Goal: Check status: Check status

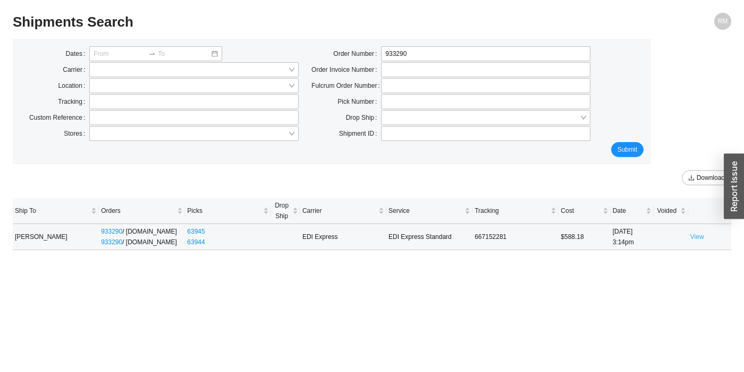
click at [699, 238] on link "View" at bounding box center [697, 236] width 14 height 7
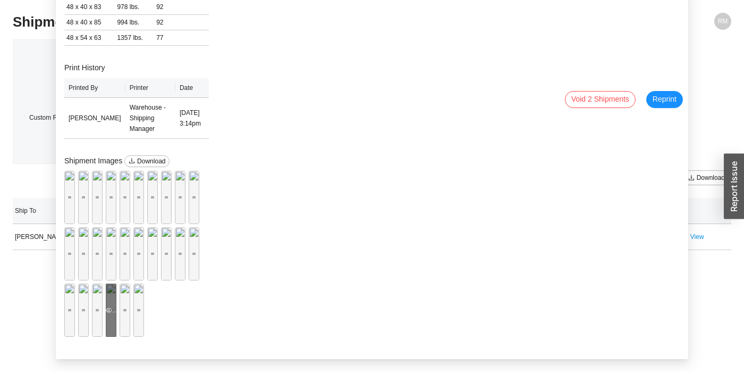
scroll to position [237, 0]
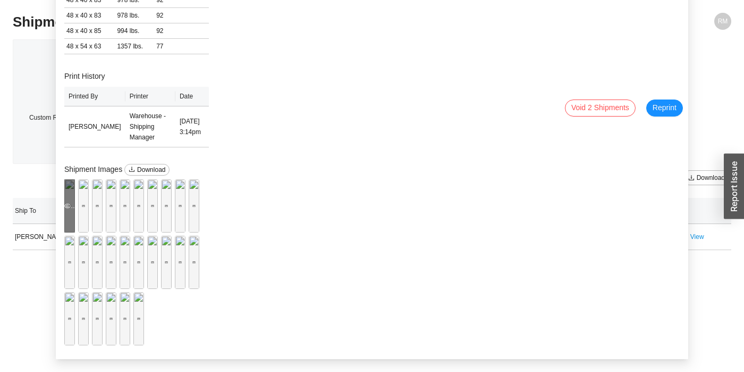
click at [75, 211] on div "Preview" at bounding box center [69, 205] width 11 height 11
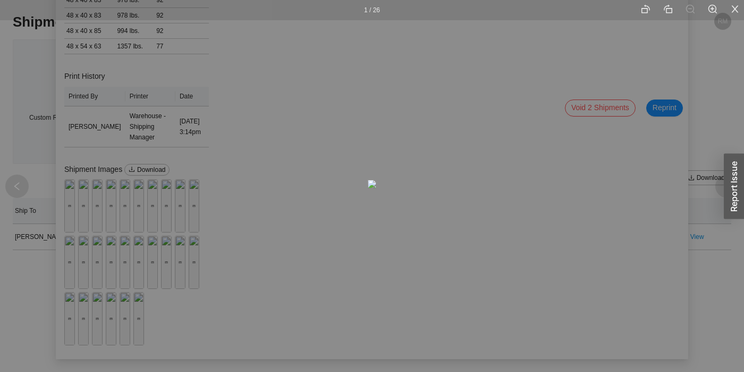
click at [139, 249] on div "1 / 26" at bounding box center [372, 186] width 744 height 372
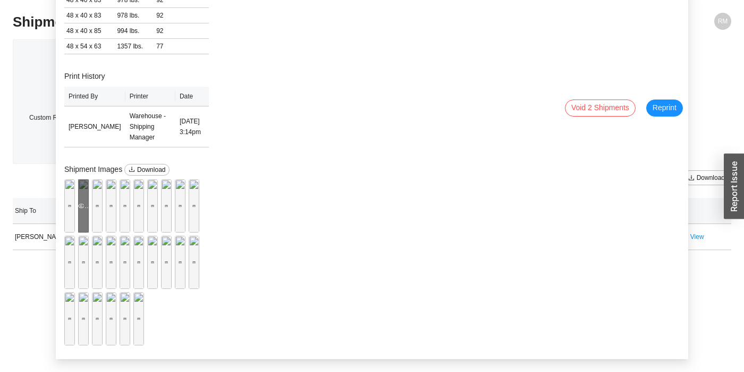
click at [89, 211] on div "Preview" at bounding box center [83, 205] width 11 height 11
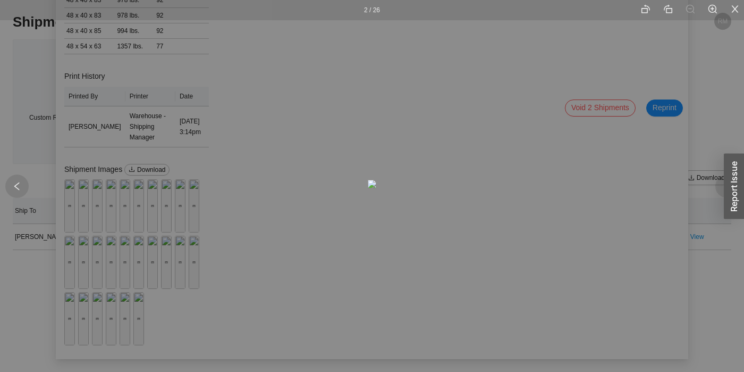
click at [250, 177] on div "2 / 26" at bounding box center [372, 186] width 744 height 372
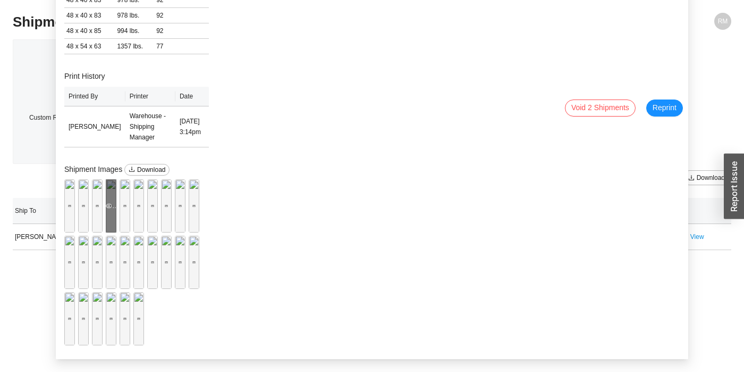
click at [116, 232] on div "Preview" at bounding box center [111, 205] width 11 height 53
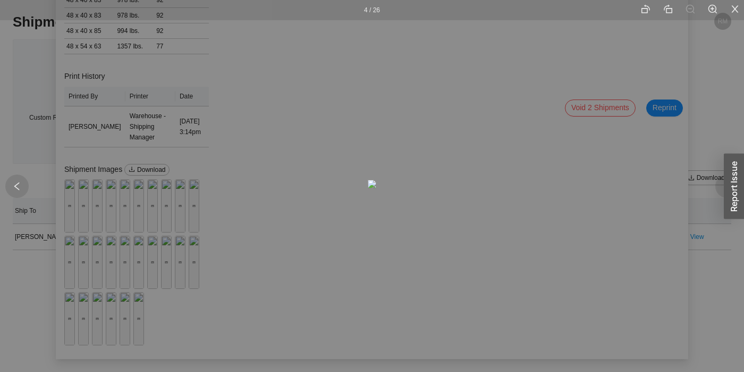
click at [216, 136] on div "4 / 26" at bounding box center [372, 186] width 744 height 372
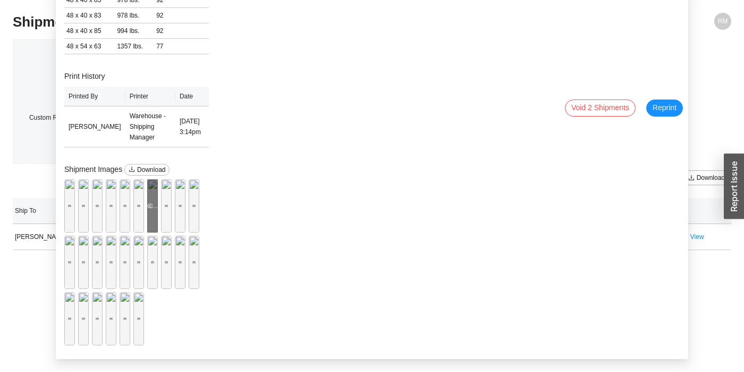
click at [154, 232] on div "Preview" at bounding box center [152, 205] width 11 height 53
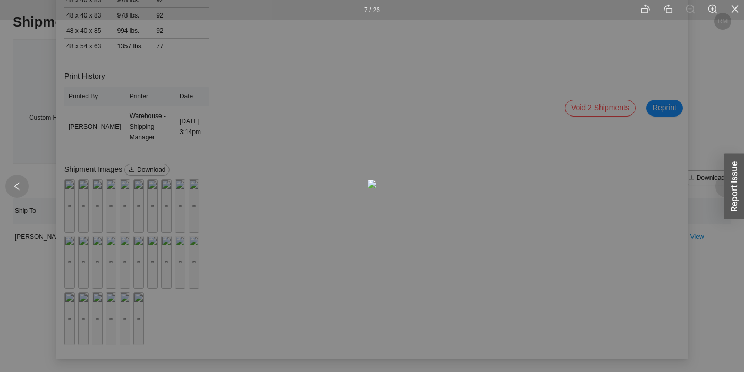
click at [208, 156] on div "7 / 26" at bounding box center [372, 186] width 744 height 372
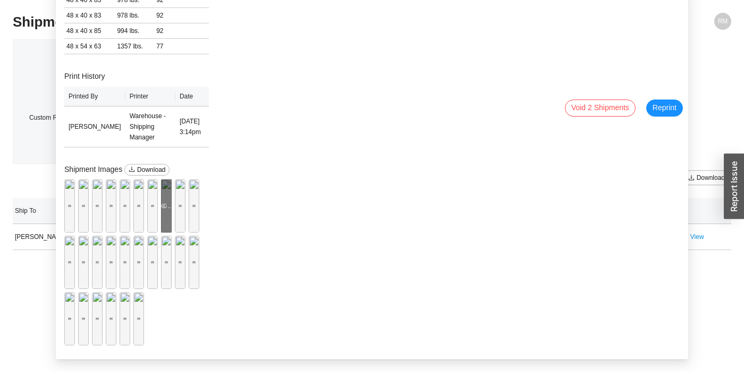
click at [172, 232] on div "Preview" at bounding box center [166, 205] width 11 height 53
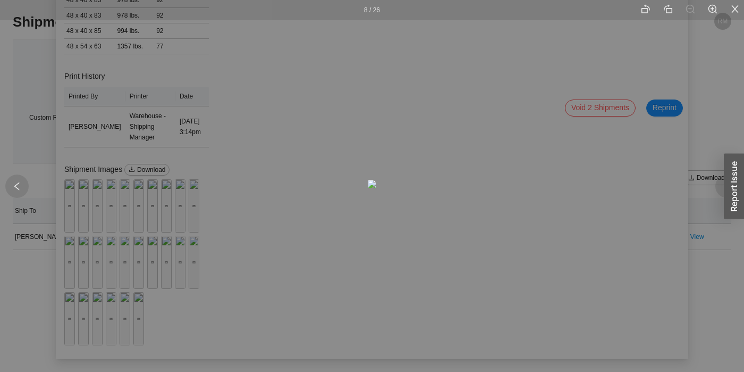
click at [211, 160] on div "8 / 26" at bounding box center [372, 186] width 744 height 372
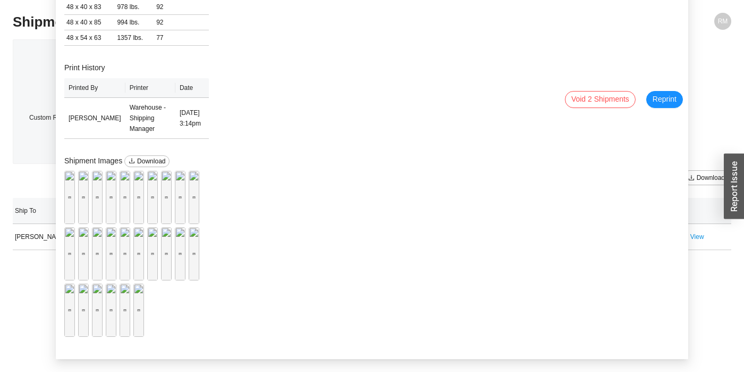
scroll to position [290, 0]
click at [89, 280] on div "Preview" at bounding box center [83, 253] width 11 height 53
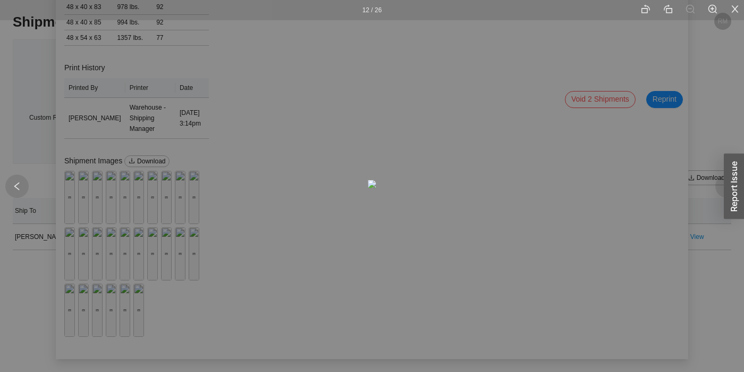
click at [239, 89] on div "12 / 26" at bounding box center [372, 186] width 744 height 372
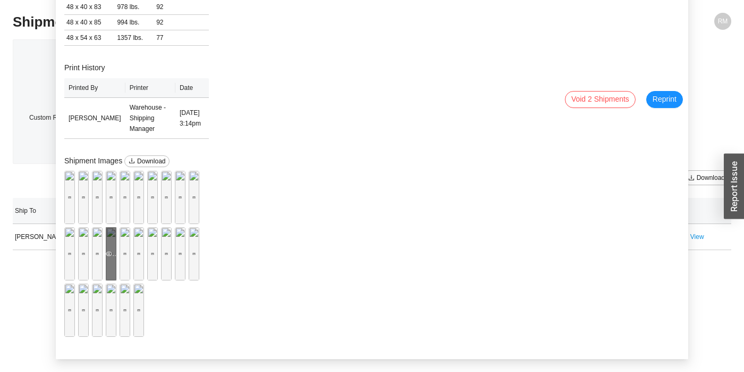
scroll to position [397, 0]
click at [92, 251] on div "Preview" at bounding box center [97, 253] width 11 height 11
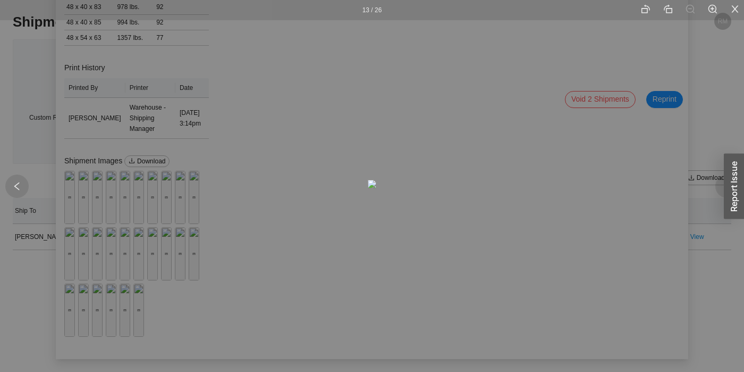
drag, startPoint x: 231, startPoint y: 192, endPoint x: 226, endPoint y: 201, distance: 10.2
click at [231, 192] on div "13 / 26" at bounding box center [372, 186] width 744 height 372
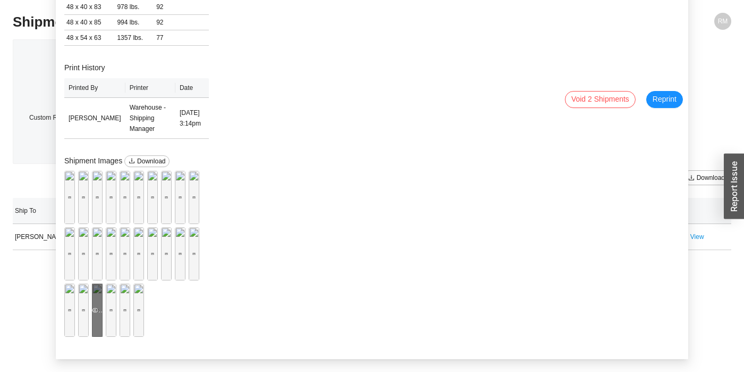
scroll to position [450, 0]
click at [116, 305] on div "Preview" at bounding box center [111, 310] width 11 height 11
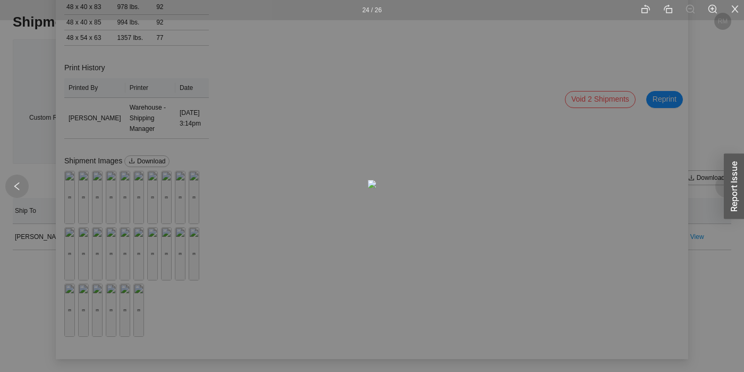
click at [163, 272] on div "24 / 26" at bounding box center [372, 186] width 744 height 372
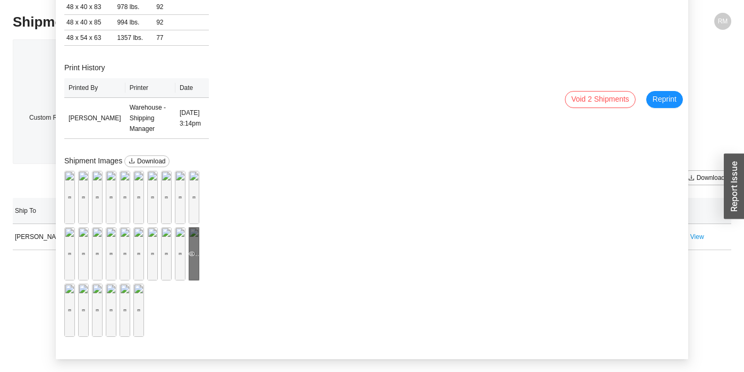
scroll to position [397, 0]
click at [89, 248] on div "Preview" at bounding box center [83, 253] width 11 height 11
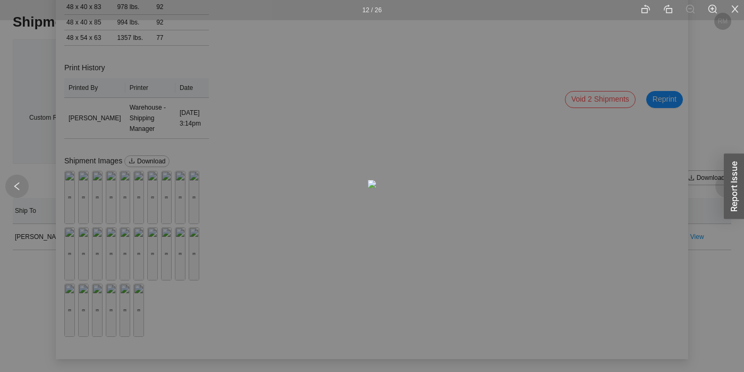
click at [152, 136] on div "12 / 26" at bounding box center [372, 186] width 744 height 372
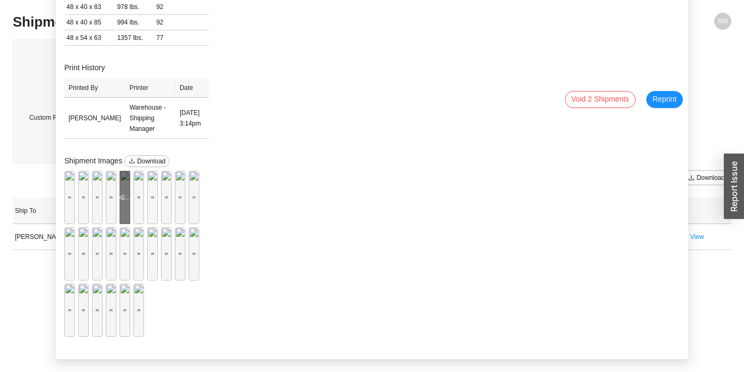
scroll to position [343, 0]
click at [75, 171] on div "Preview" at bounding box center [69, 197] width 11 height 53
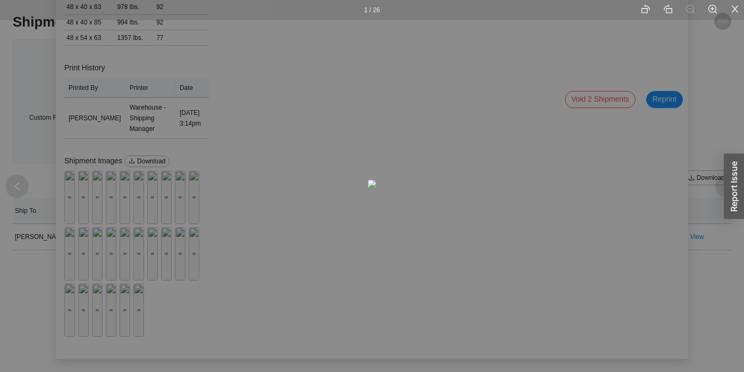
click at [162, 119] on div "1 / 26" at bounding box center [372, 186] width 744 height 372
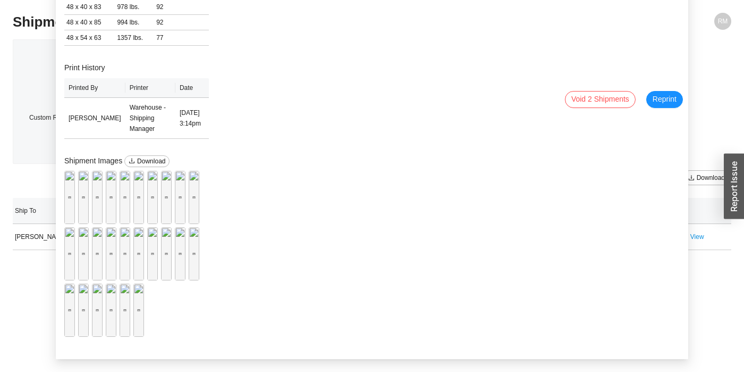
click at [103, 192] on div "Preview" at bounding box center [97, 197] width 11 height 11
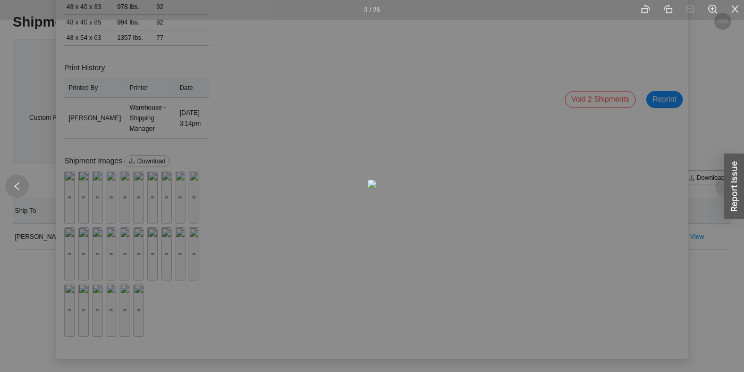
click at [173, 180] on div "3 / 26" at bounding box center [372, 186] width 744 height 372
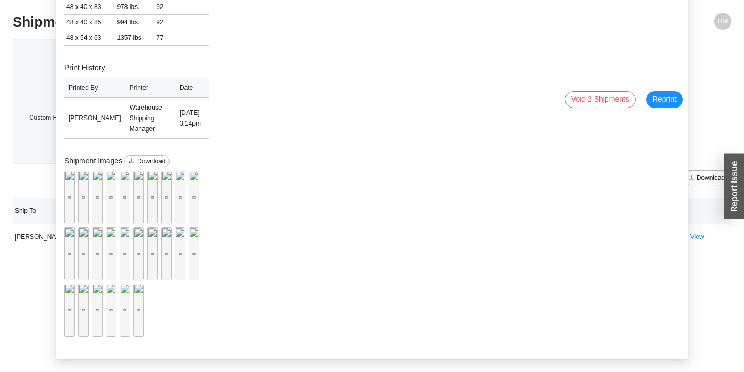
click at [172, 192] on div "Preview" at bounding box center [166, 197] width 11 height 11
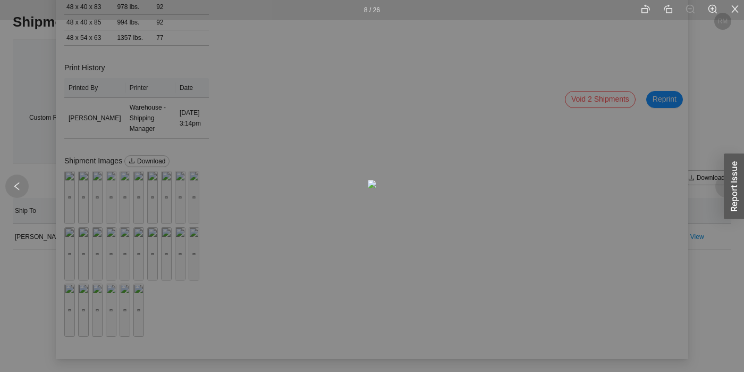
drag, startPoint x: 195, startPoint y: 236, endPoint x: 183, endPoint y: 257, distance: 24.3
click at [195, 237] on div "8 / 26" at bounding box center [372, 186] width 744 height 372
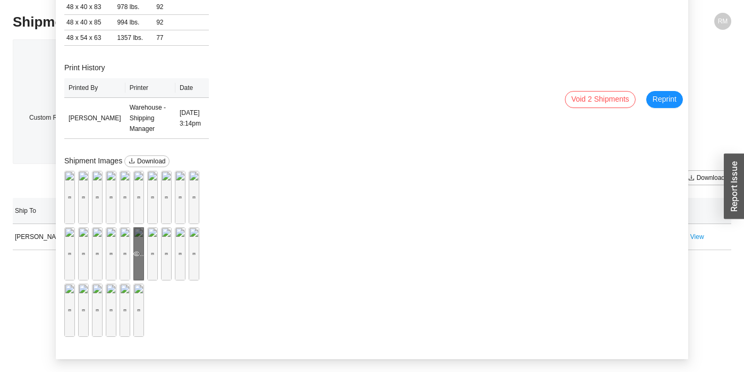
click at [144, 280] on div "Preview" at bounding box center [138, 253] width 11 height 53
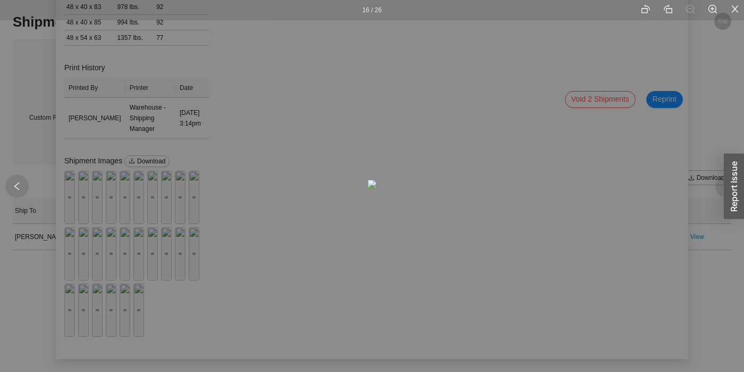
click at [740, 9] on li at bounding box center [735, 10] width 18 height 20
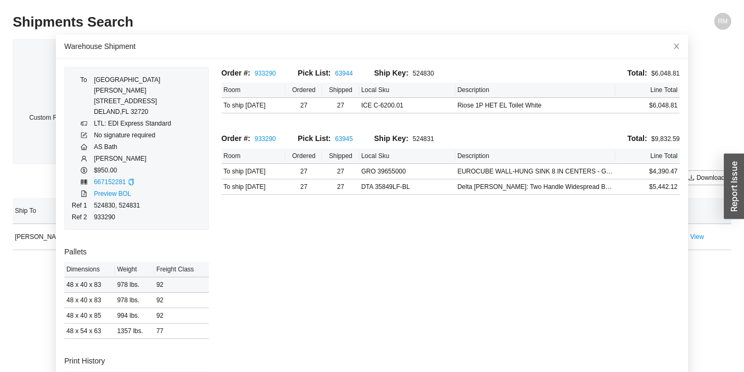
scroll to position [0, 0]
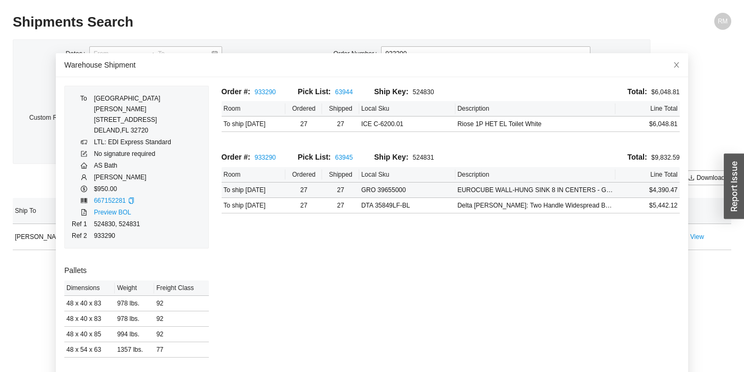
click at [414, 196] on td "GRO 39655000" at bounding box center [407, 189] width 96 height 15
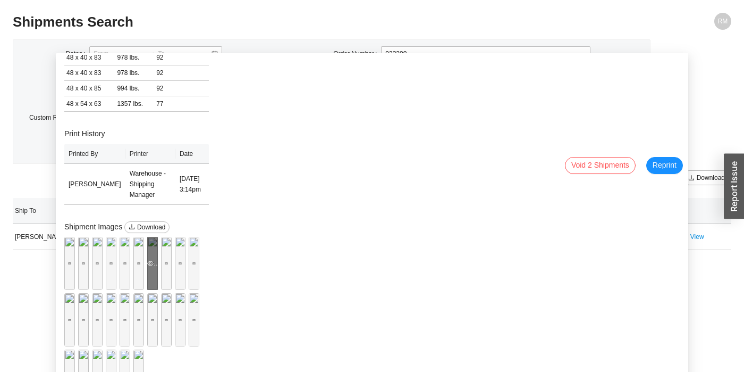
scroll to position [503, 0]
click at [694, 27] on div "RM" at bounding box center [642, 26] width 180 height 26
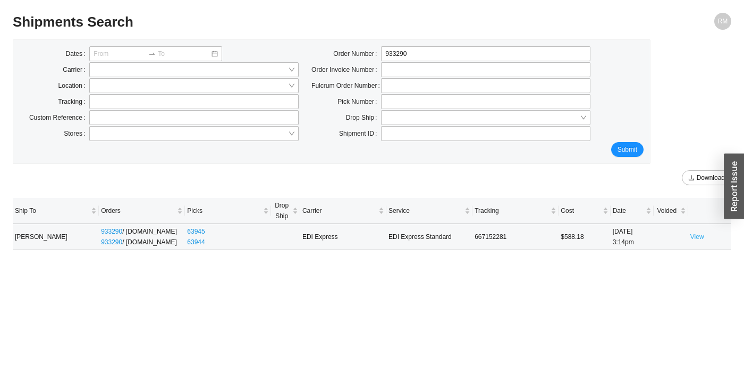
click at [699, 237] on link "View" at bounding box center [697, 236] width 14 height 7
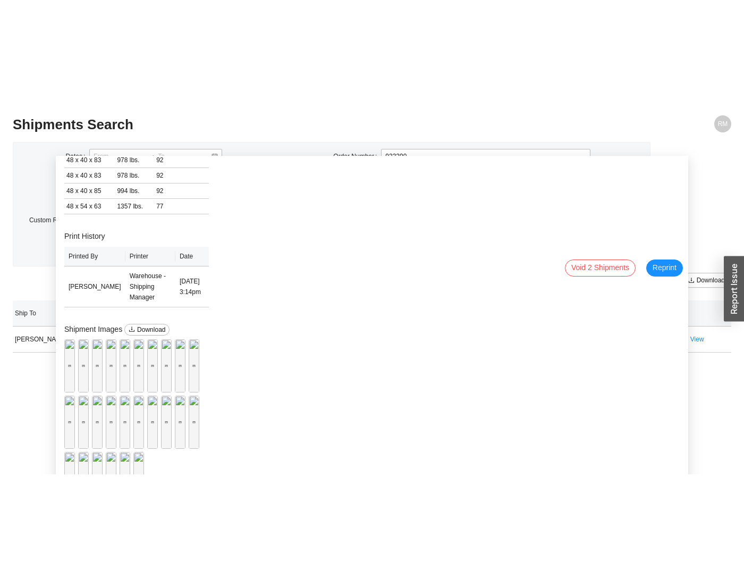
scroll to position [425, 0]
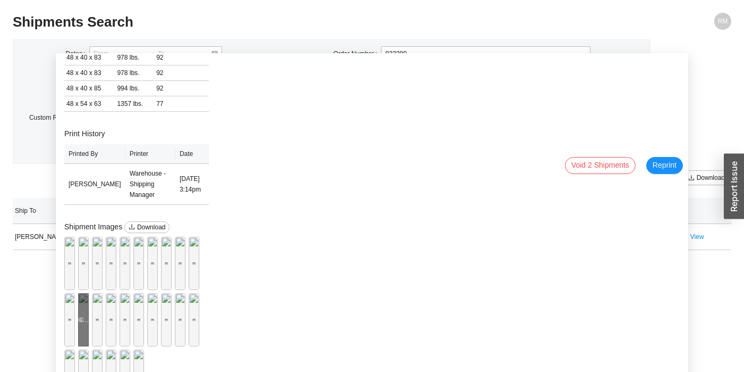
click at [89, 314] on div "Preview" at bounding box center [83, 319] width 11 height 11
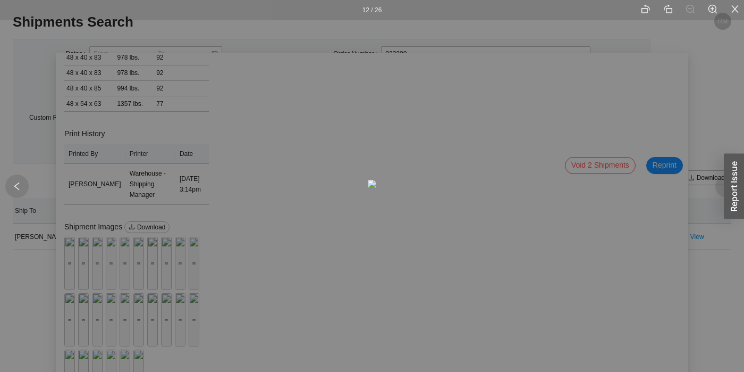
click at [16, 192] on div at bounding box center [16, 185] width 23 height 23
click at [16, 188] on icon "left" at bounding box center [17, 186] width 10 height 10
click at [738, 12] on icon "close" at bounding box center [735, 9] width 10 height 10
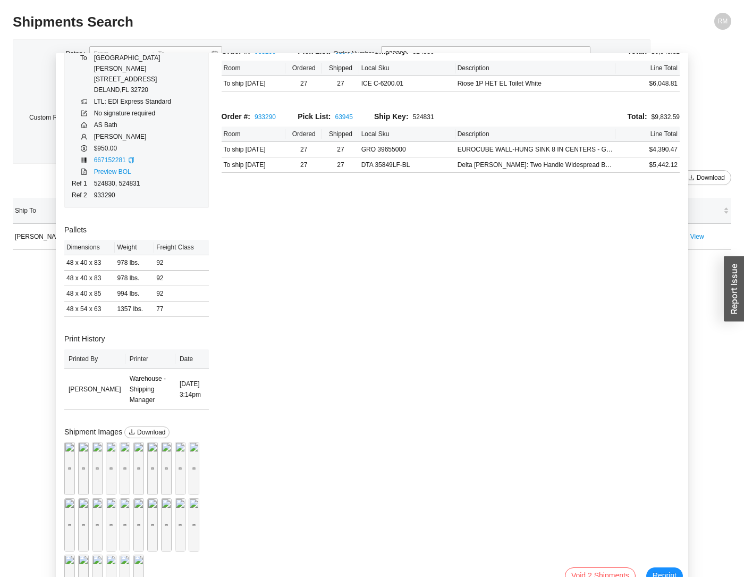
scroll to position [298, 0]
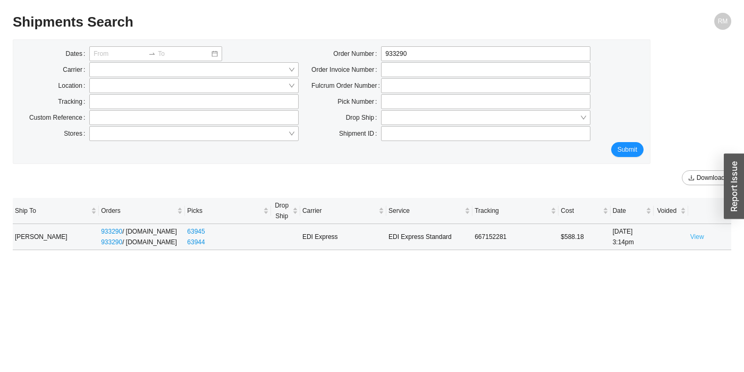
click at [693, 239] on link "View" at bounding box center [697, 236] width 14 height 7
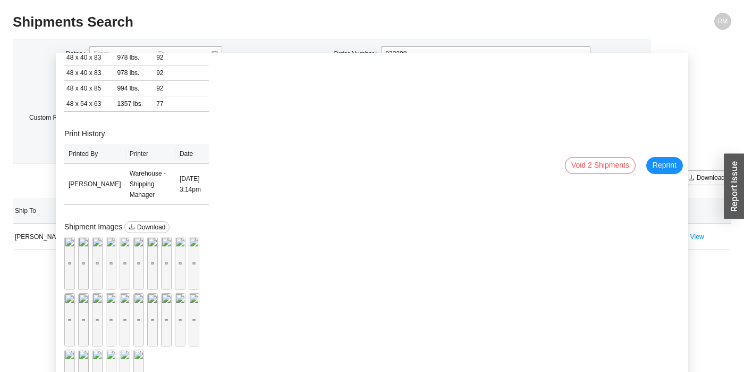
scroll to position [319, 0]
click at [75, 258] on div "Preview" at bounding box center [69, 263] width 11 height 11
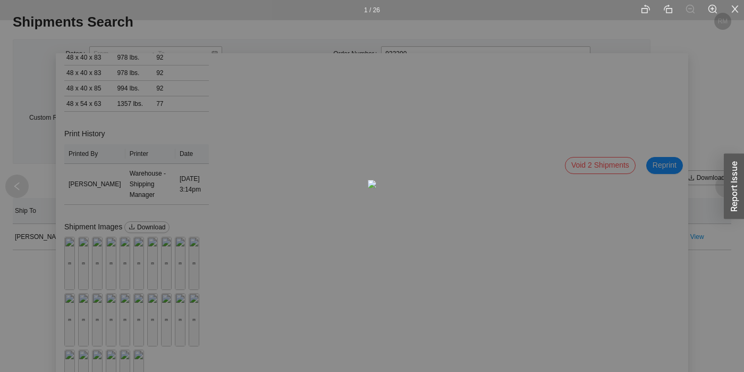
click at [736, 13] on icon "close" at bounding box center [735, 9] width 10 height 10
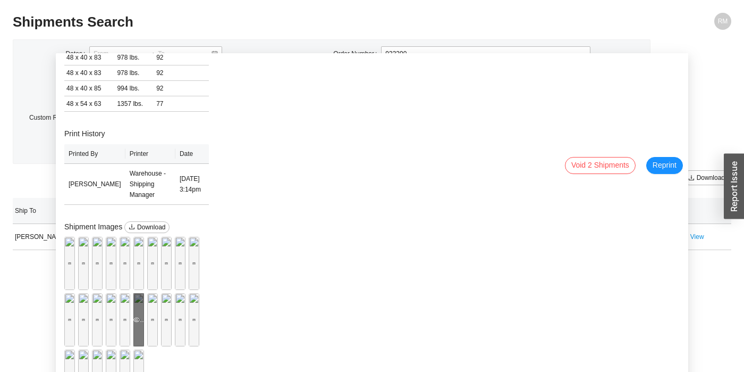
scroll to position [425, 0]
click at [89, 293] on div "Preview" at bounding box center [83, 319] width 11 height 53
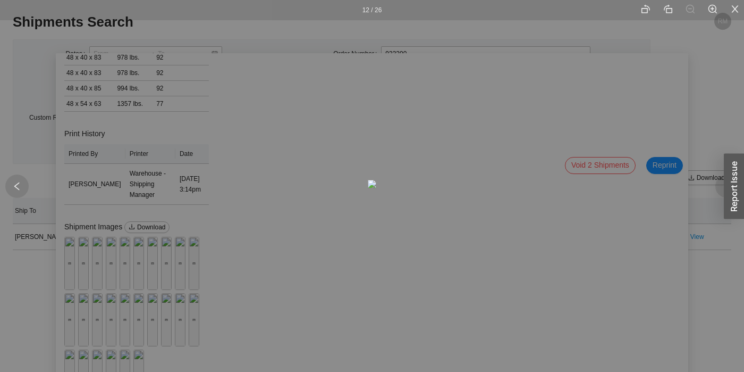
click at [24, 182] on div at bounding box center [16, 185] width 23 height 23
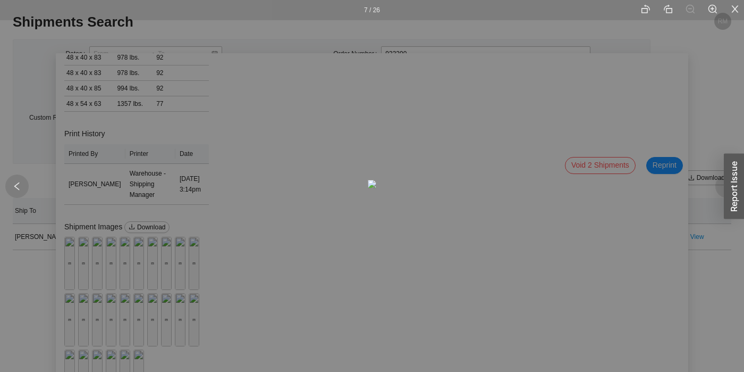
click at [24, 182] on div at bounding box center [16, 185] width 23 height 23
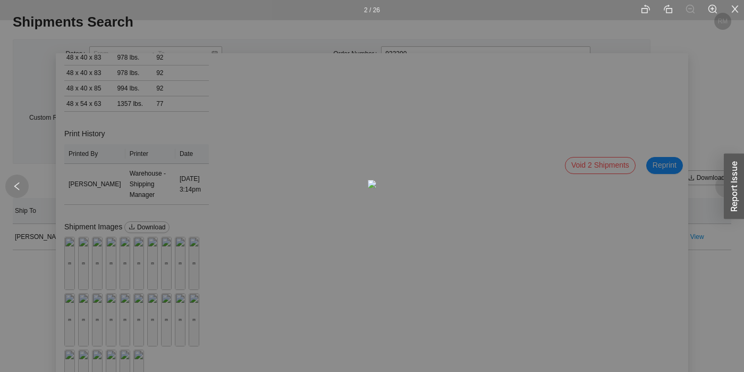
click at [24, 182] on div at bounding box center [16, 185] width 23 height 23
click at [154, 275] on div "1 / 26" at bounding box center [372, 186] width 744 height 372
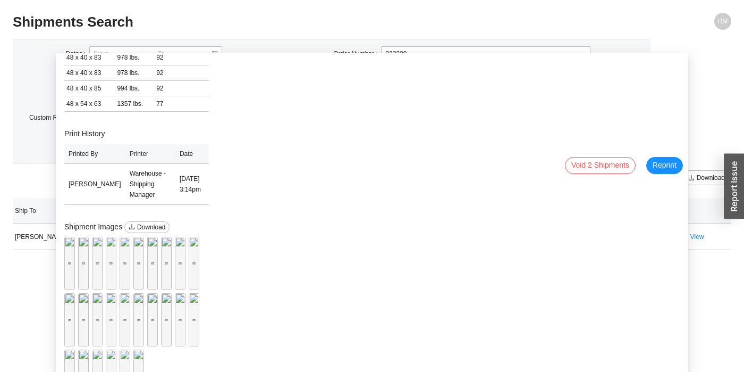
click at [130, 293] on div "Preview" at bounding box center [125, 319] width 11 height 53
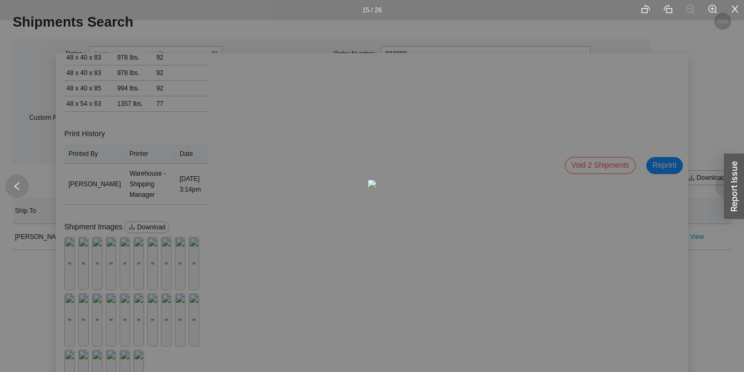
click at [729, 6] on li at bounding box center [735, 10] width 18 height 20
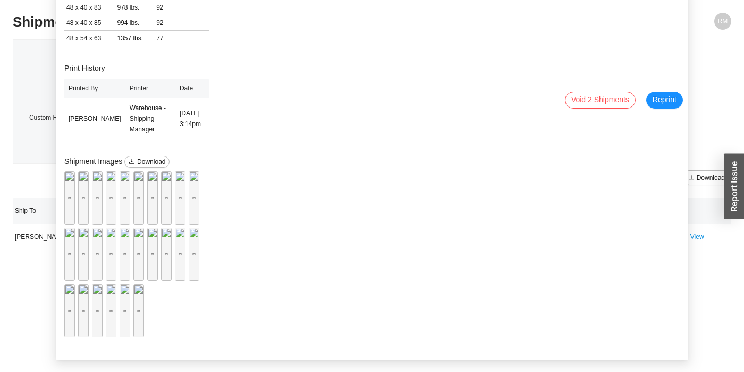
scroll to position [66, 0]
click at [133, 315] on div "Preview" at bounding box center [138, 310] width 11 height 11
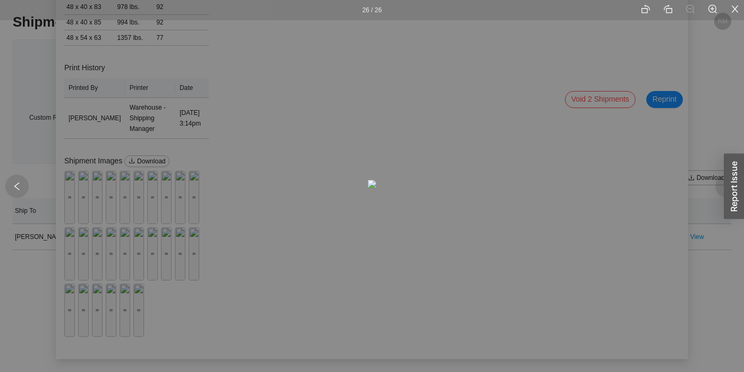
click at [13, 187] on icon "left" at bounding box center [17, 186] width 10 height 10
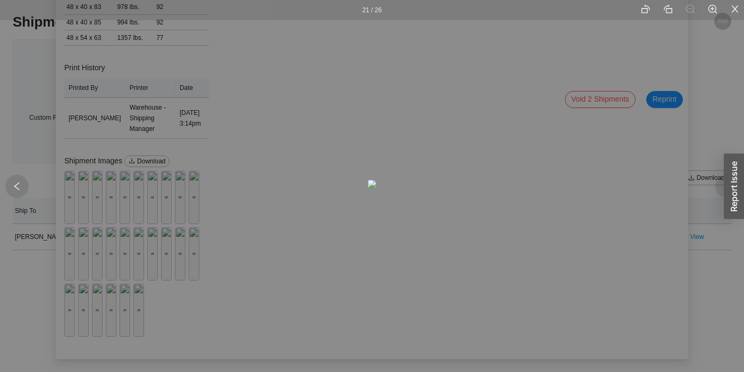
click at [13, 187] on icon "left" at bounding box center [17, 186] width 10 height 10
click at [737, 11] on icon "close" at bounding box center [735, 8] width 7 height 7
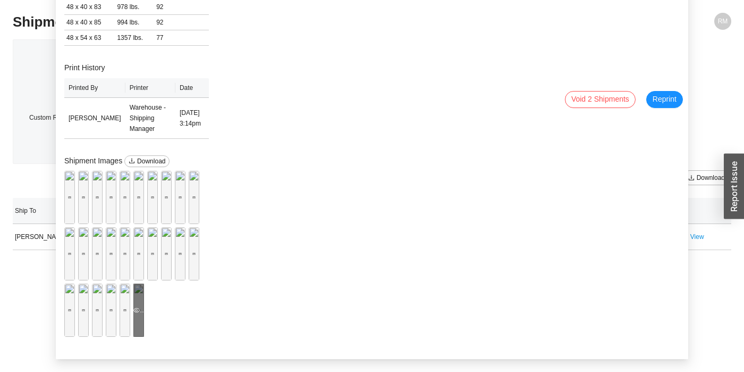
click at [133, 306] on div "Preview" at bounding box center [138, 310] width 11 height 11
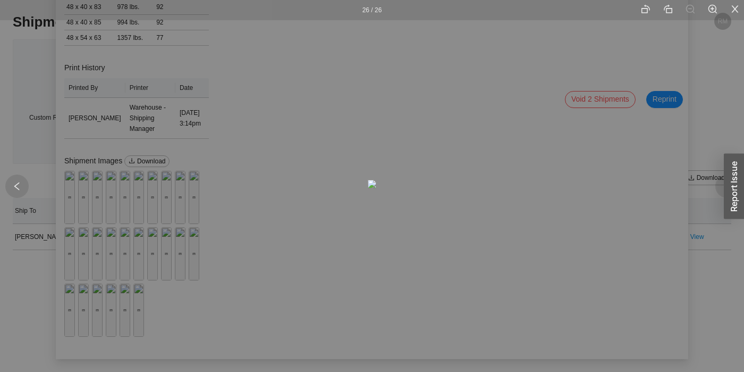
click at [18, 176] on div at bounding box center [16, 185] width 23 height 23
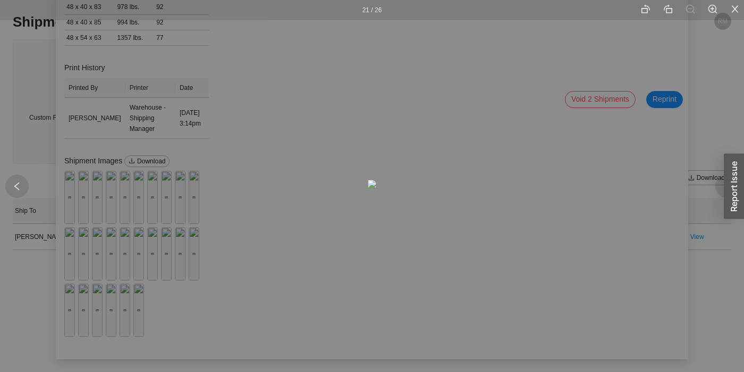
click at [737, 9] on icon "close" at bounding box center [735, 9] width 10 height 10
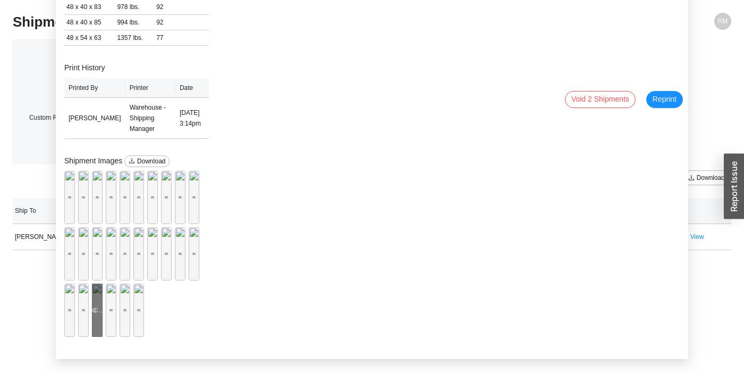
scroll to position [397, 0]
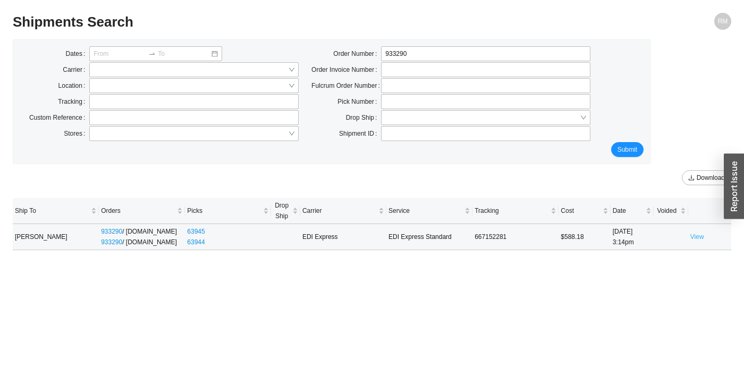
click at [696, 237] on link "View" at bounding box center [697, 236] width 14 height 7
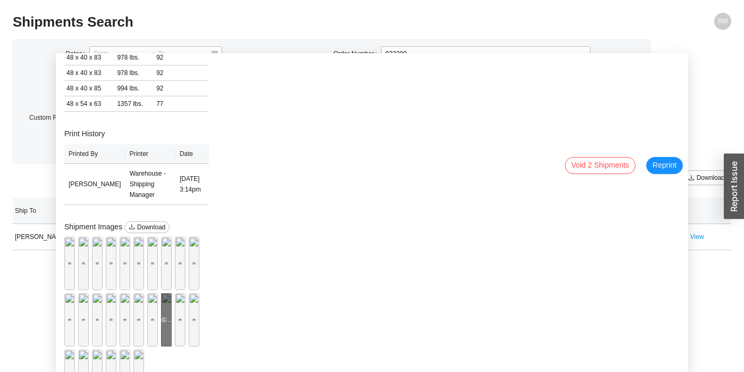
scroll to position [478, 0]
click at [95, 293] on div "Preview" at bounding box center [97, 319] width 11 height 53
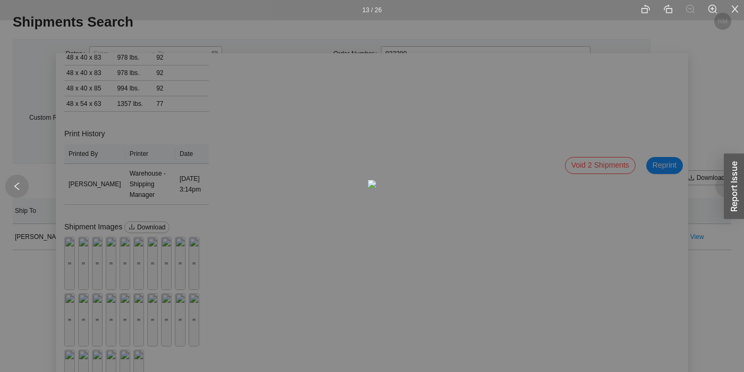
click at [733, 6] on icon "close" at bounding box center [735, 8] width 7 height 7
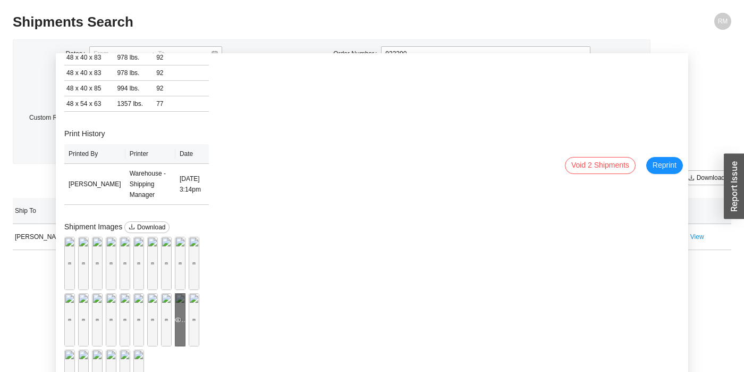
click at [175, 293] on div "Preview" at bounding box center [180, 319] width 11 height 53
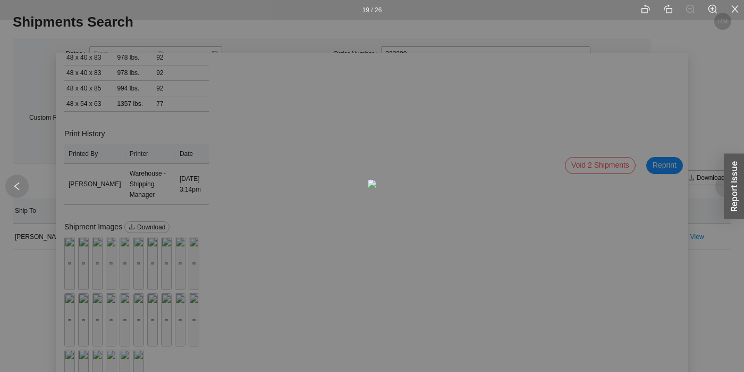
click at [17, 187] on icon "left" at bounding box center [17, 186] width 10 height 10
click at [128, 115] on div "18 / 26" at bounding box center [372, 186] width 744 height 372
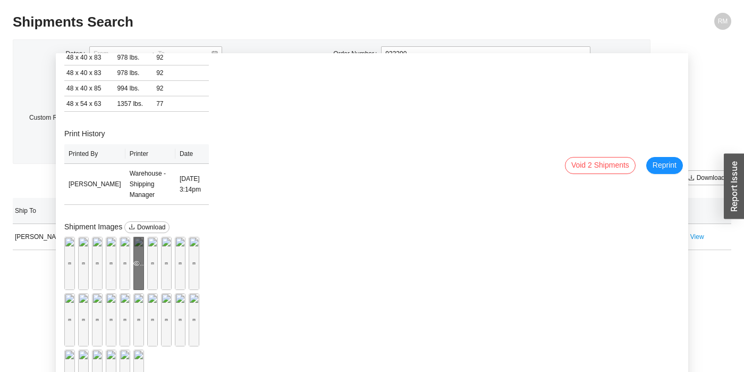
click at [133, 258] on div "Preview" at bounding box center [138, 263] width 11 height 11
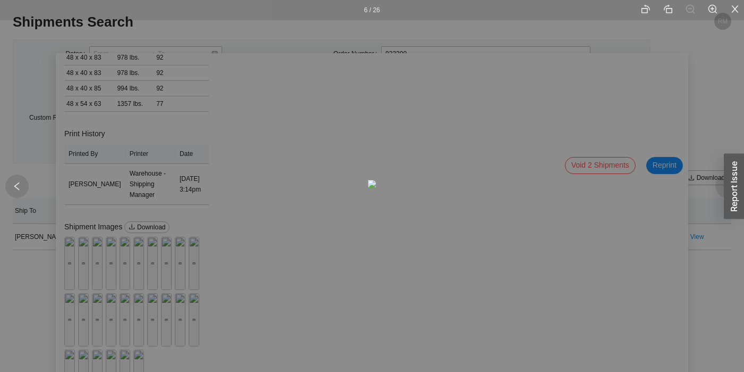
click at [149, 283] on div "6 / 26" at bounding box center [372, 186] width 744 height 372
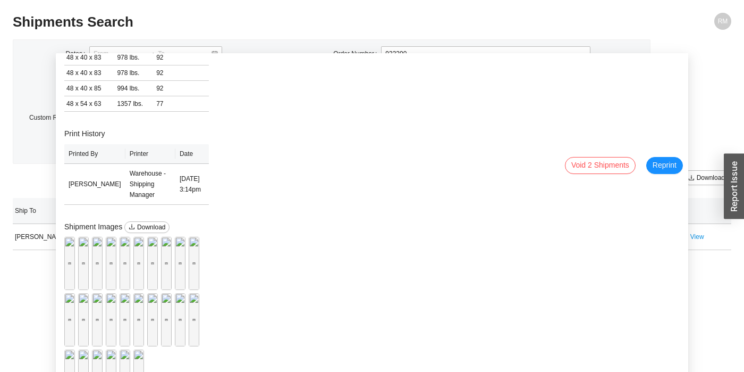
click at [175, 314] on div "Preview" at bounding box center [180, 319] width 11 height 11
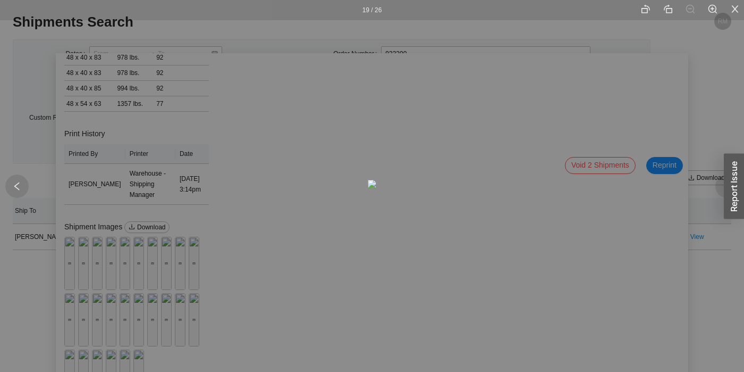
click at [19, 189] on icon "left" at bounding box center [17, 186] width 10 height 10
click at [19, 189] on icon "left" at bounding box center [16, 186] width 5 height 8
click at [180, 264] on div "16 / 26" at bounding box center [372, 186] width 744 height 372
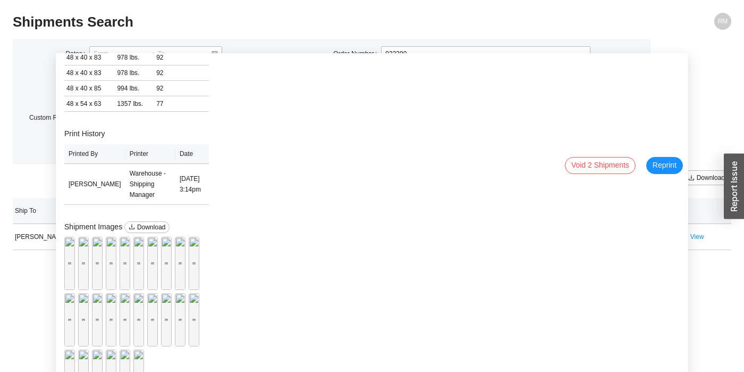
click at [189, 303] on div "Preview" at bounding box center [194, 319] width 11 height 53
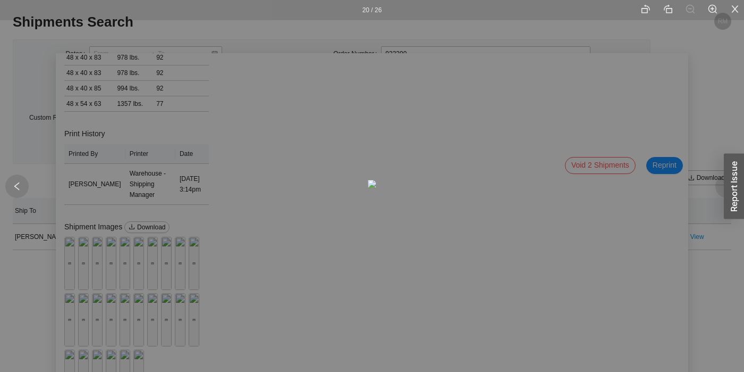
click at [150, 255] on div "20 / 26" at bounding box center [372, 186] width 744 height 372
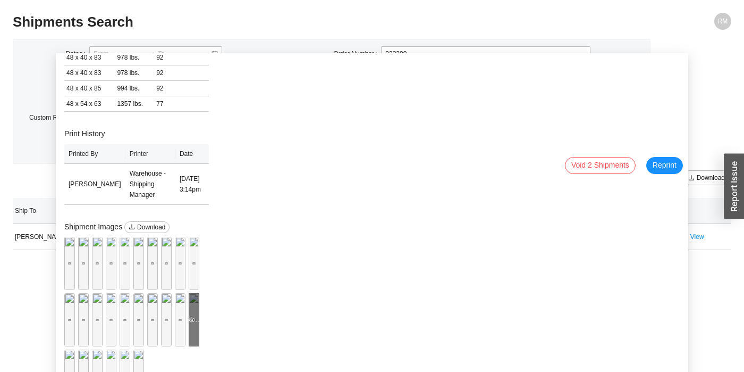
click at [190, 293] on div "Preview" at bounding box center [194, 319] width 11 height 53
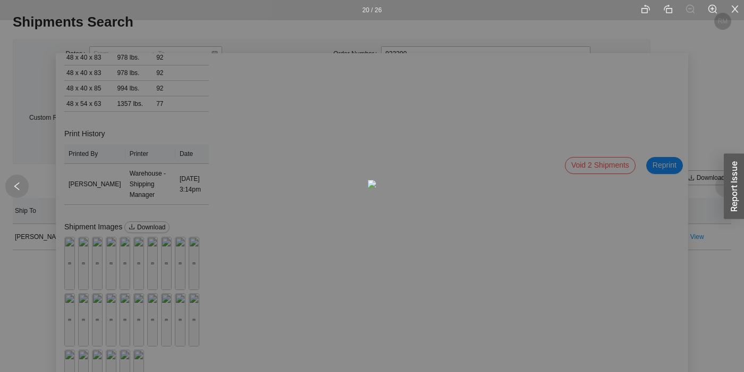
click at [730, 8] on li at bounding box center [735, 10] width 18 height 20
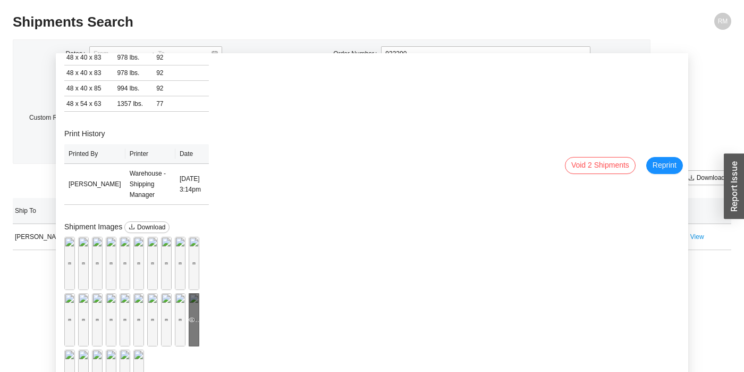
click at [189, 293] on div "Preview" at bounding box center [194, 319] width 11 height 53
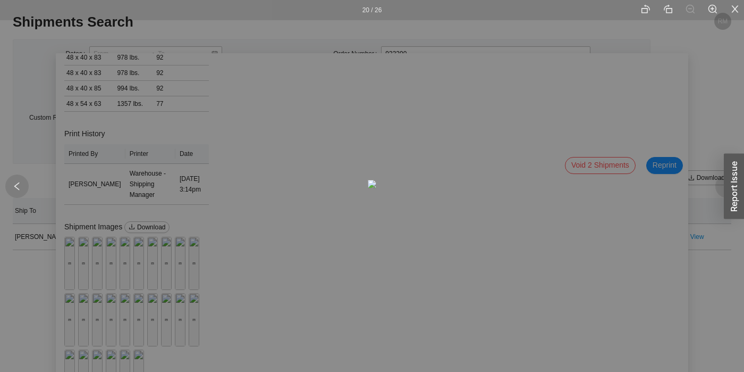
click at [228, 202] on div "20 / 26" at bounding box center [372, 186] width 744 height 372
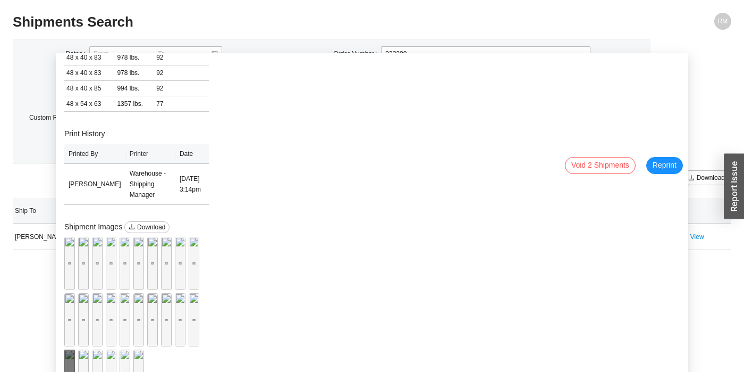
click at [75, 370] on div "Preview" at bounding box center [69, 375] width 11 height 11
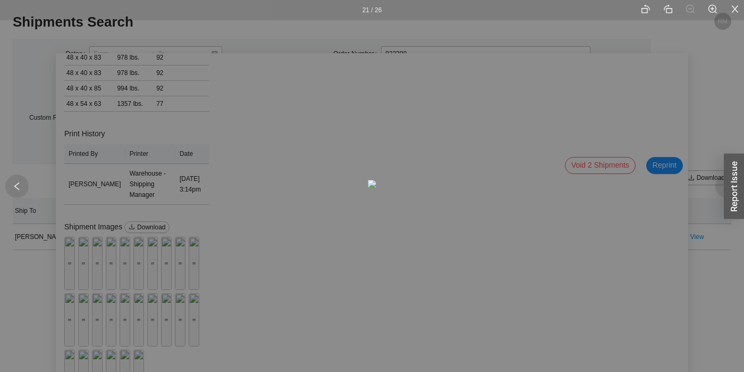
click at [376, 188] on img at bounding box center [372, 184] width 9 height 9
click at [733, 4] on icon "close" at bounding box center [735, 9] width 10 height 10
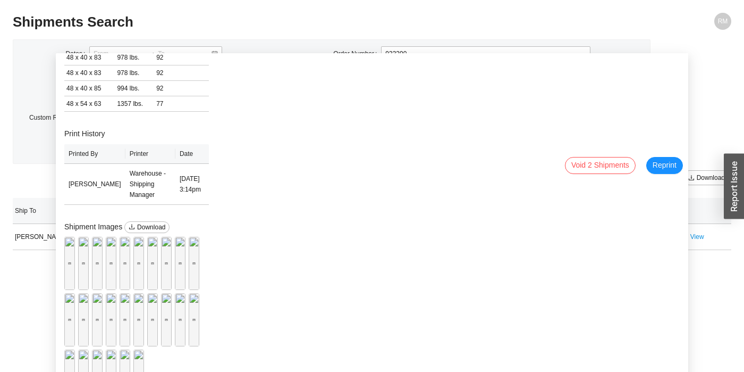
click at [672, 27] on div "RM" at bounding box center [642, 26] width 180 height 26
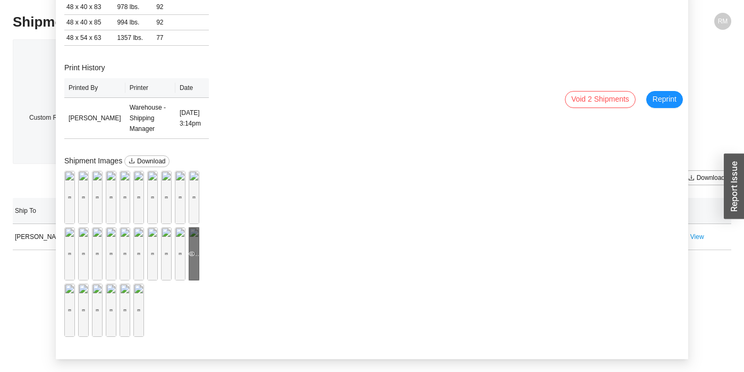
scroll to position [450, 0]
click at [189, 250] on div "Preview" at bounding box center [194, 253] width 11 height 11
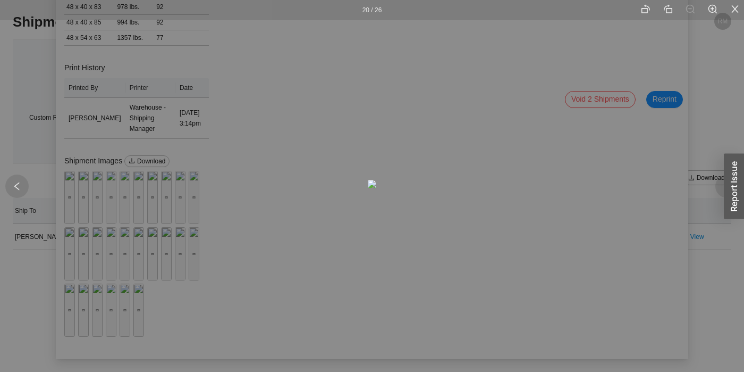
drag, startPoint x: 546, startPoint y: 151, endPoint x: 482, endPoint y: 145, distance: 64.2
click at [546, 152] on div "20 / 26" at bounding box center [372, 186] width 744 height 372
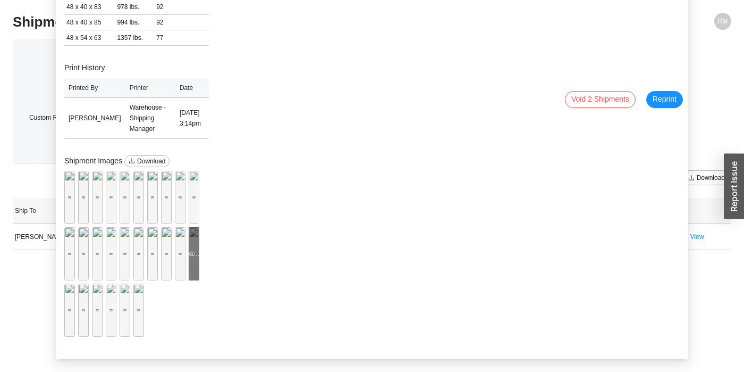
click at [189, 251] on div "Preview" at bounding box center [194, 253] width 11 height 11
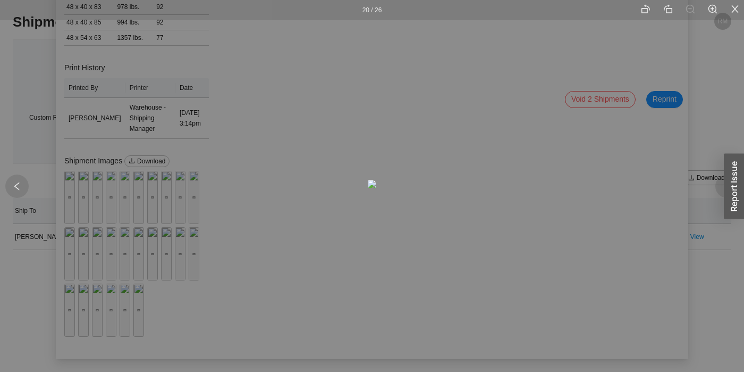
click at [376, 180] on img at bounding box center [372, 184] width 9 height 9
click at [542, 202] on div "20 / 26" at bounding box center [372, 186] width 744 height 372
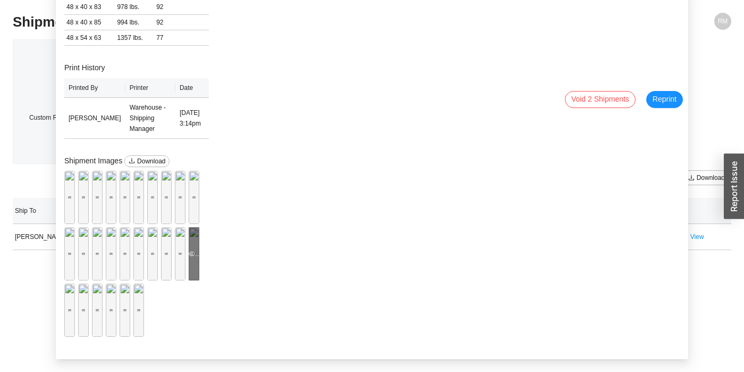
click at [189, 249] on div "Preview" at bounding box center [194, 253] width 11 height 11
